Goal: Check status: Check status

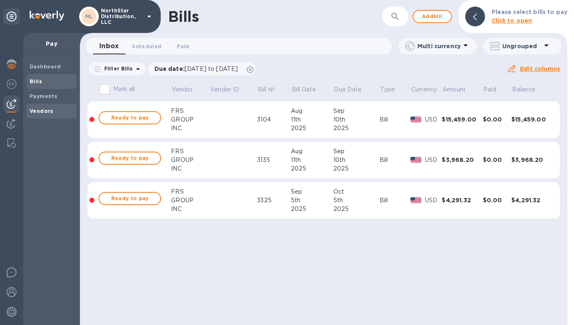
click at [43, 113] on b "Vendors" at bounding box center [42, 111] width 24 height 6
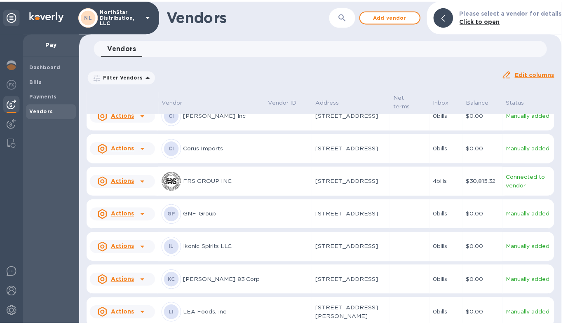
scroll to position [86, 0]
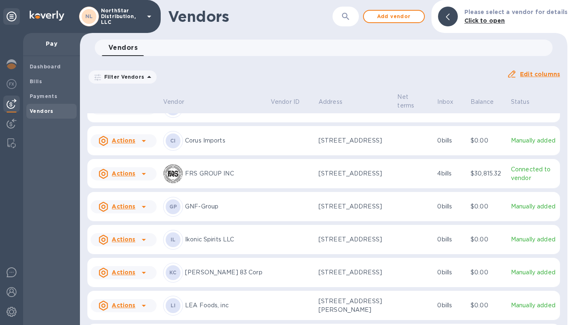
click at [252, 211] on p "GNF-Group" at bounding box center [224, 206] width 79 height 9
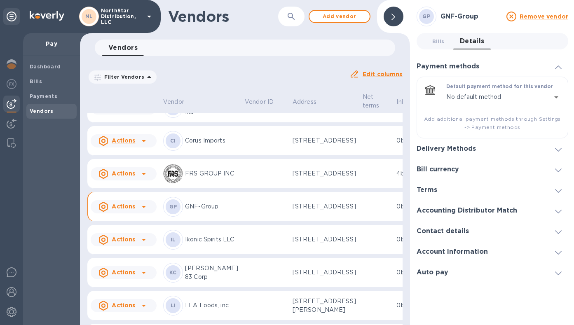
scroll to position [95, 0]
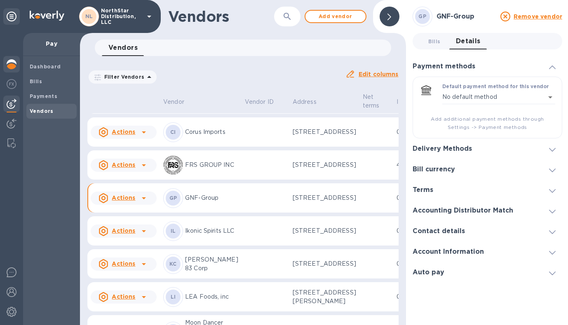
click at [14, 65] on img at bounding box center [12, 64] width 10 height 10
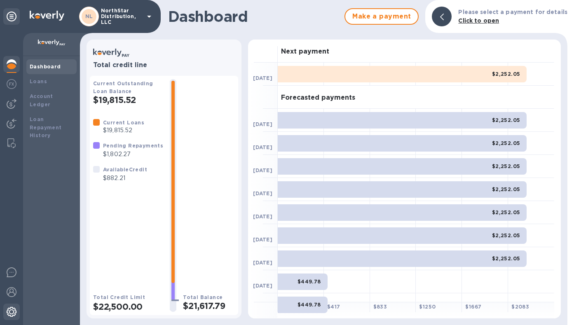
click at [12, 312] on img at bounding box center [12, 312] width 10 height 10
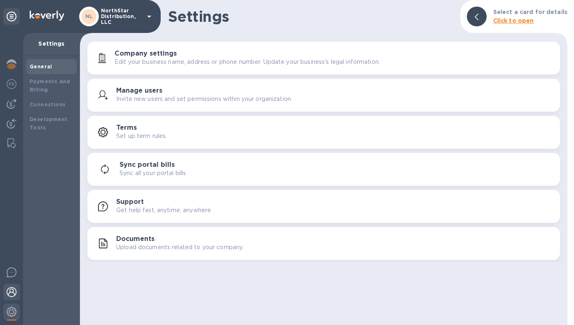
click at [14, 293] on img at bounding box center [12, 292] width 10 height 10
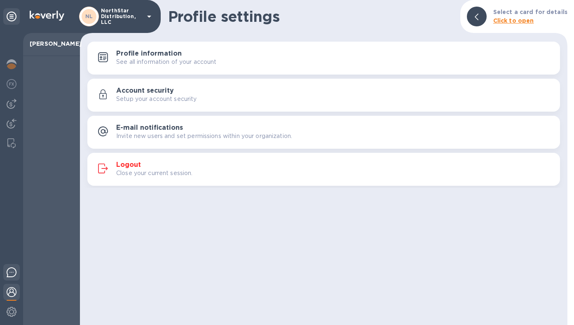
click at [13, 272] on img at bounding box center [12, 272] width 10 height 10
click at [12, 85] on img at bounding box center [12, 84] width 10 height 10
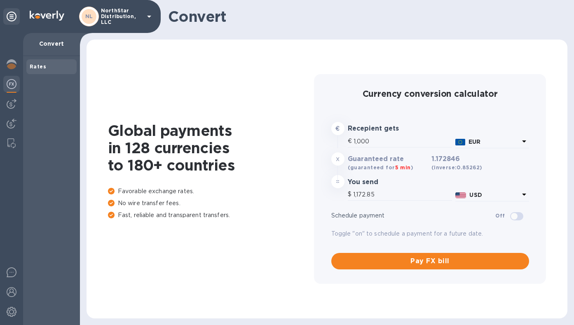
click at [450, 6] on div "Convert" at bounding box center [327, 16] width 494 height 33
click at [12, 105] on img at bounding box center [12, 104] width 10 height 10
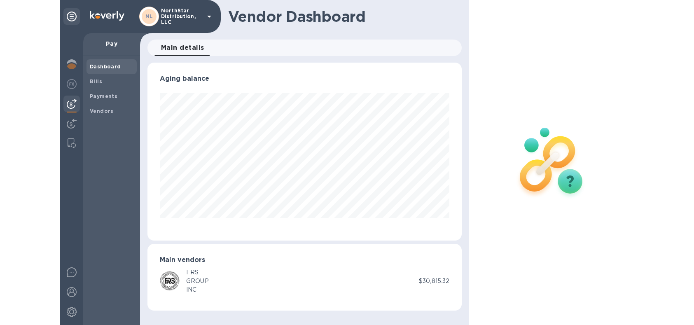
scroll to position [178, 315]
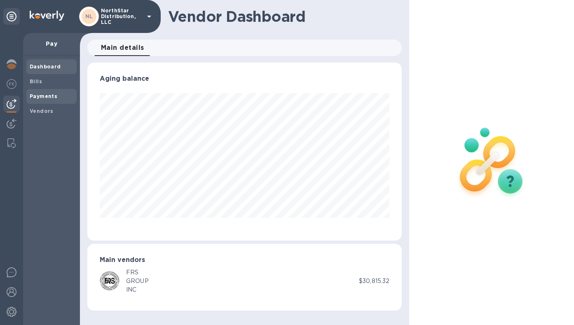
click at [41, 96] on b "Payments" at bounding box center [44, 96] width 28 height 6
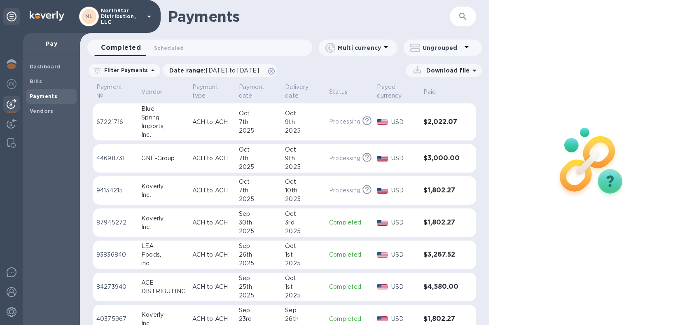
click at [148, 71] on icon at bounding box center [153, 71] width 10 height 10
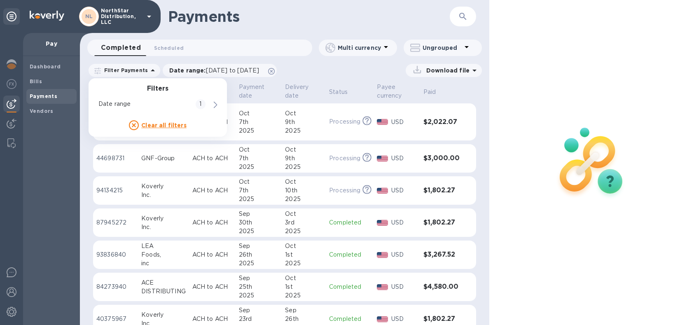
click at [355, 77] on div "Filter Payments Filters Date range 1 Clear all filters Date range : [DATE] to […" at bounding box center [285, 72] width 410 height 19
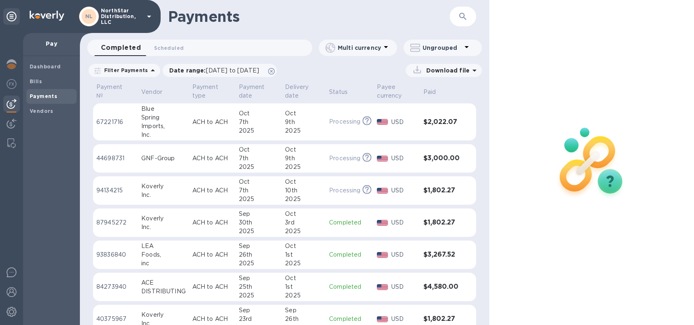
click at [151, 70] on icon at bounding box center [153, 70] width 4 height 2
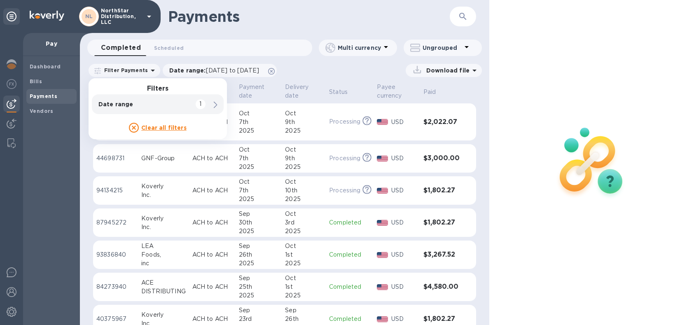
click at [337, 73] on div "Download file" at bounding box center [381, 70] width 201 height 13
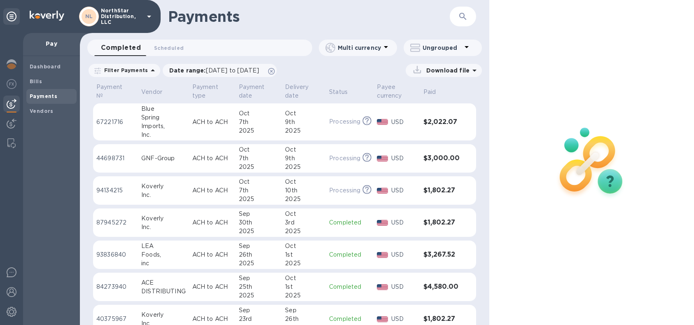
click at [465, 48] on icon at bounding box center [467, 47] width 10 height 10
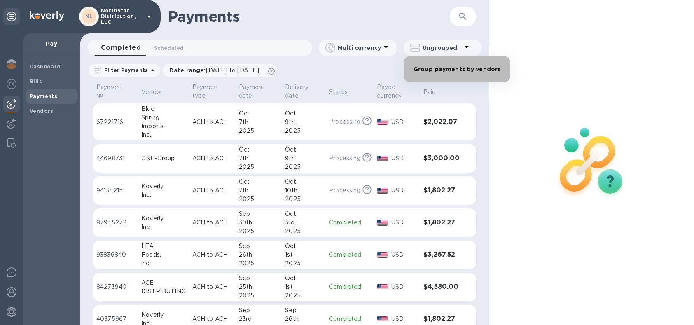
click at [461, 71] on li "Group payments by vendors" at bounding box center [457, 69] width 107 height 26
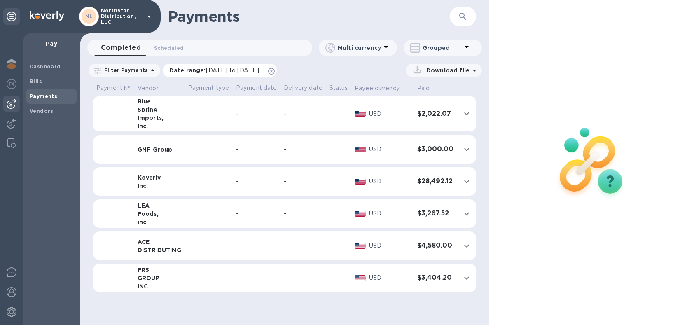
click at [227, 72] on span "[DATE] to [DATE]" at bounding box center [232, 70] width 53 height 7
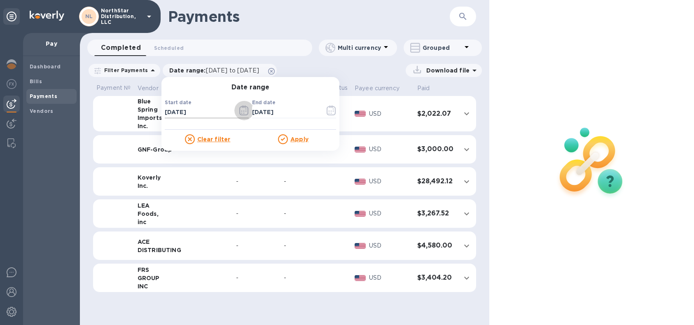
click at [241, 111] on icon "button" at bounding box center [243, 110] width 9 height 10
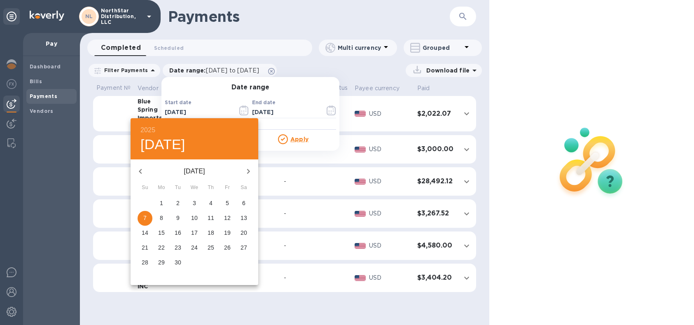
click at [142, 171] on icon "button" at bounding box center [141, 171] width 10 height 10
click at [142, 172] on icon "button" at bounding box center [141, 171] width 10 height 10
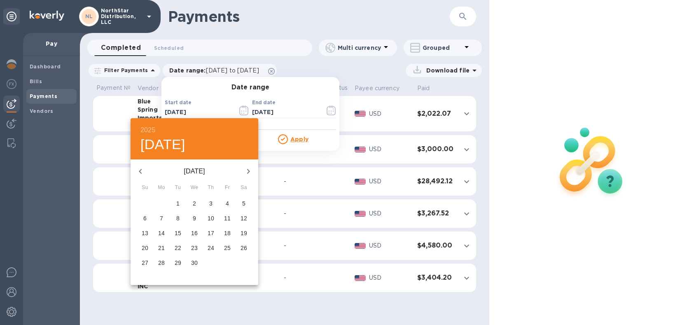
click at [142, 172] on icon "button" at bounding box center [141, 171] width 10 height 10
click at [192, 203] on span "1" at bounding box center [194, 203] width 15 height 8
type input "[DATE]"
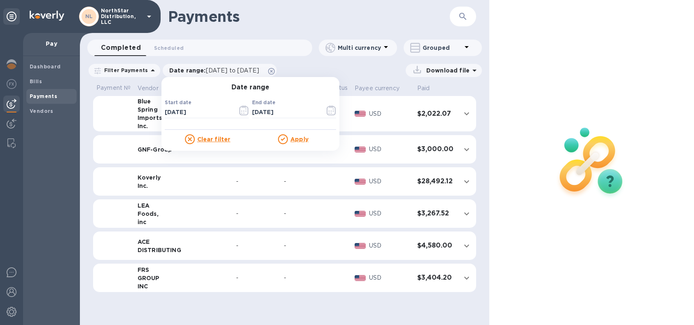
click at [301, 141] on u "Apply" at bounding box center [299, 139] width 18 height 7
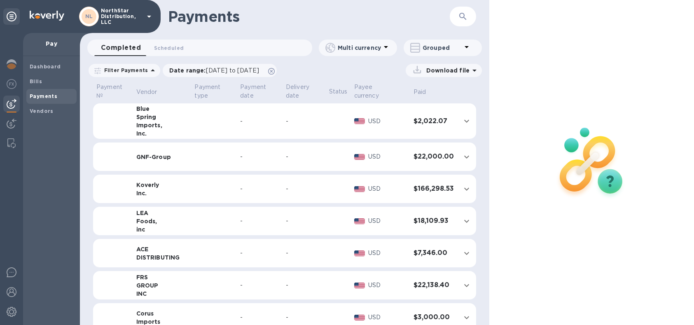
click at [466, 47] on icon at bounding box center [467, 47] width 4 height 2
click at [463, 70] on li "Separate all payments" at bounding box center [448, 69] width 89 height 26
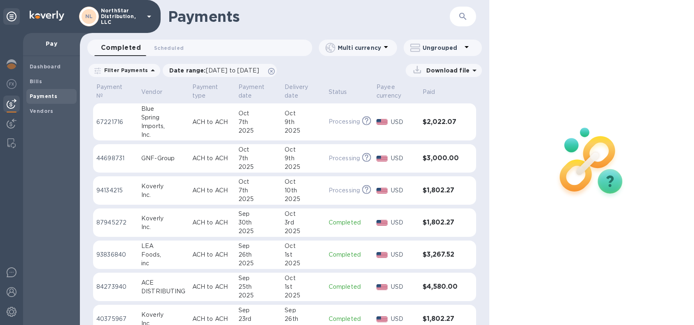
click at [150, 69] on icon at bounding box center [153, 71] width 10 height 10
click at [334, 71] on div "Download file" at bounding box center [381, 70] width 201 height 13
click at [464, 47] on icon at bounding box center [467, 47] width 10 height 10
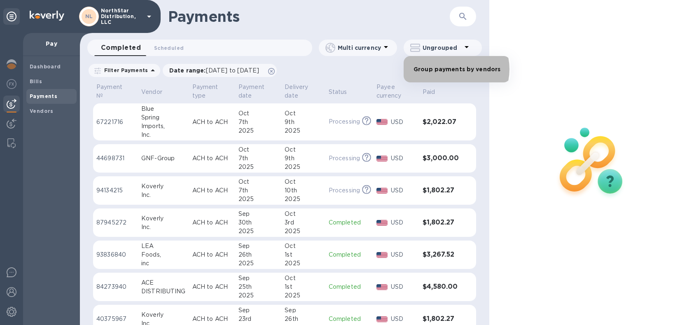
click at [450, 70] on li "Group payments by vendors" at bounding box center [457, 69] width 107 height 26
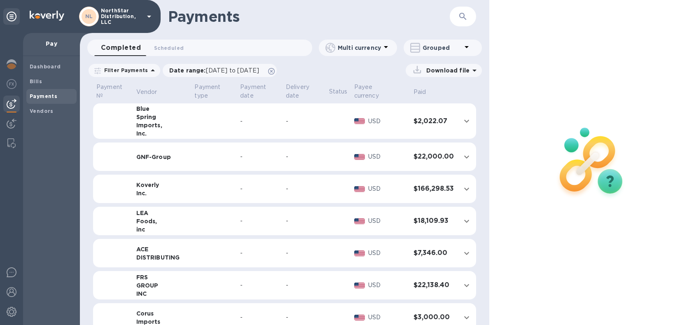
click at [386, 48] on icon at bounding box center [386, 47] width 10 height 10
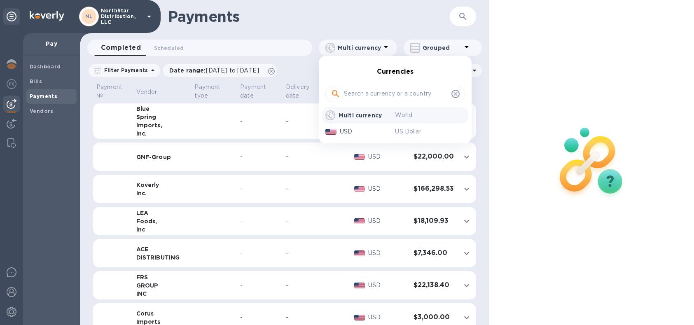
click at [386, 48] on div at bounding box center [347, 162] width 694 height 325
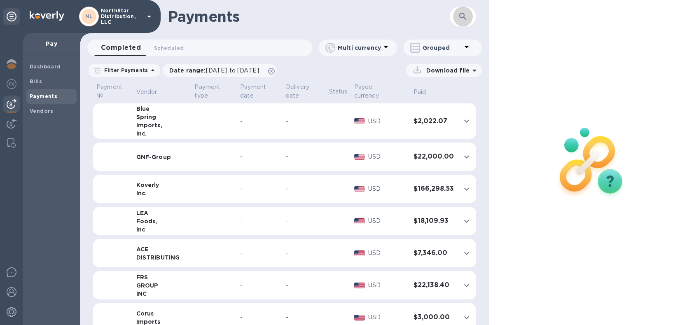
click at [464, 17] on icon "button" at bounding box center [463, 17] width 10 height 10
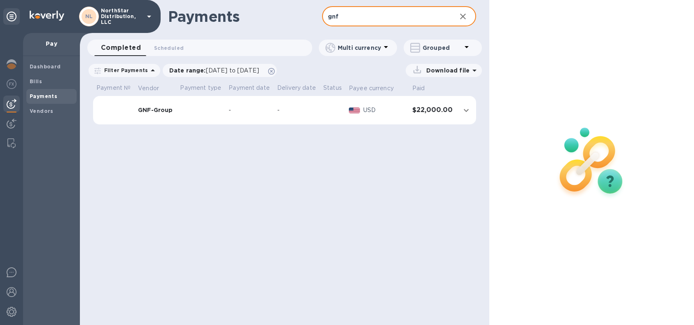
type input "gnf"
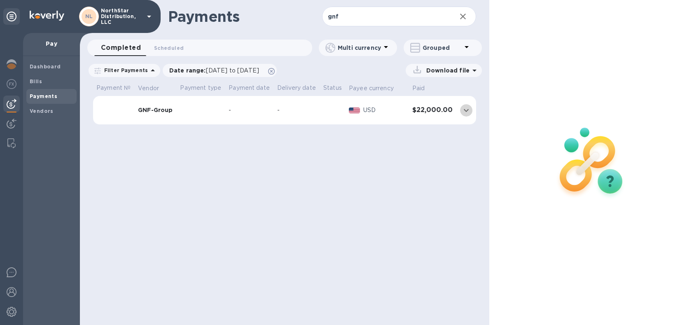
click at [466, 111] on icon "expand row" at bounding box center [466, 110] width 5 height 3
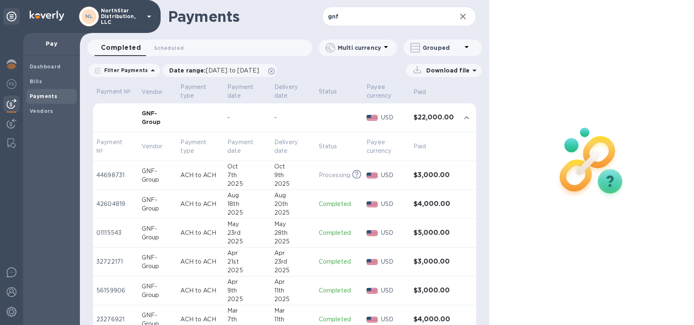
scroll to position [16, 0]
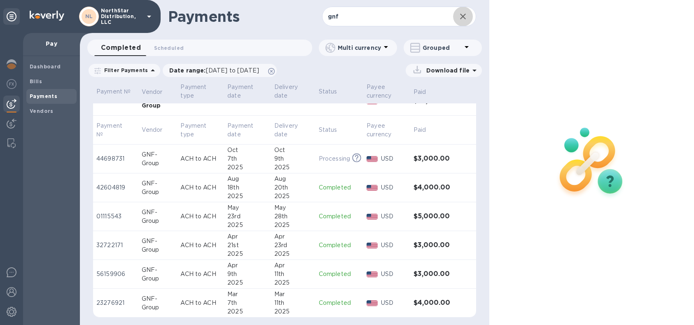
click at [464, 17] on icon "button" at bounding box center [463, 17] width 6 height 6
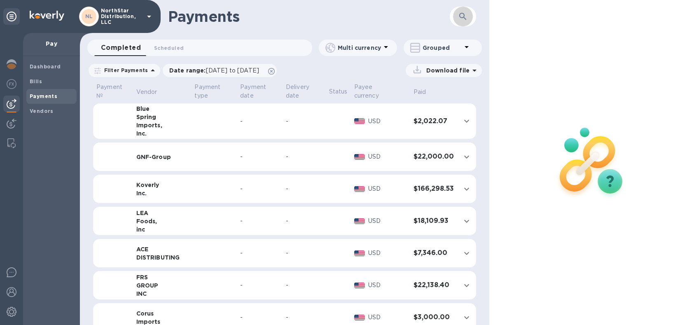
click at [464, 17] on icon "button" at bounding box center [462, 16] width 7 height 7
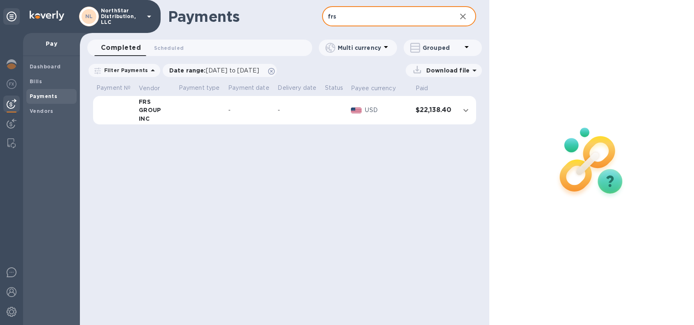
type input "frs"
click at [466, 110] on icon "expand row" at bounding box center [466, 110] width 5 height 3
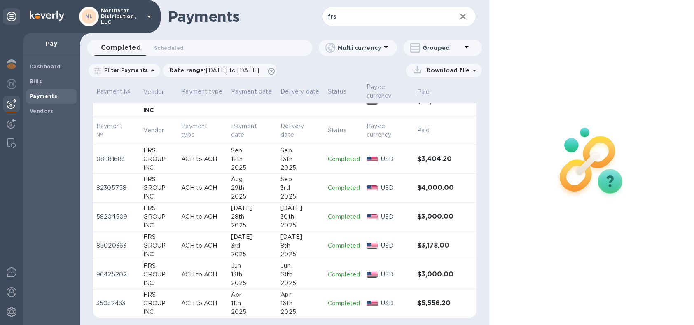
scroll to position [16, 0]
